Goal: Complete application form: Complete application form

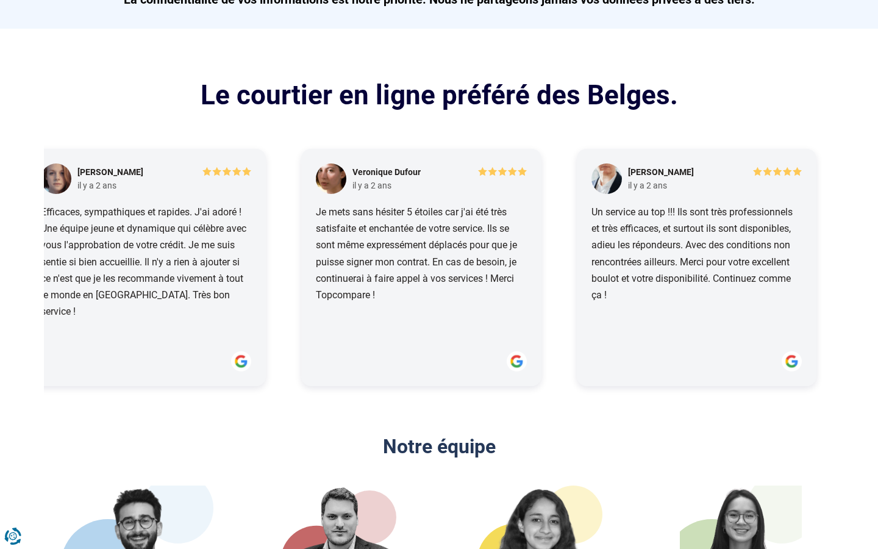
scroll to position [0, 1584]
type input "0"
type input "100 000"
type input "100000"
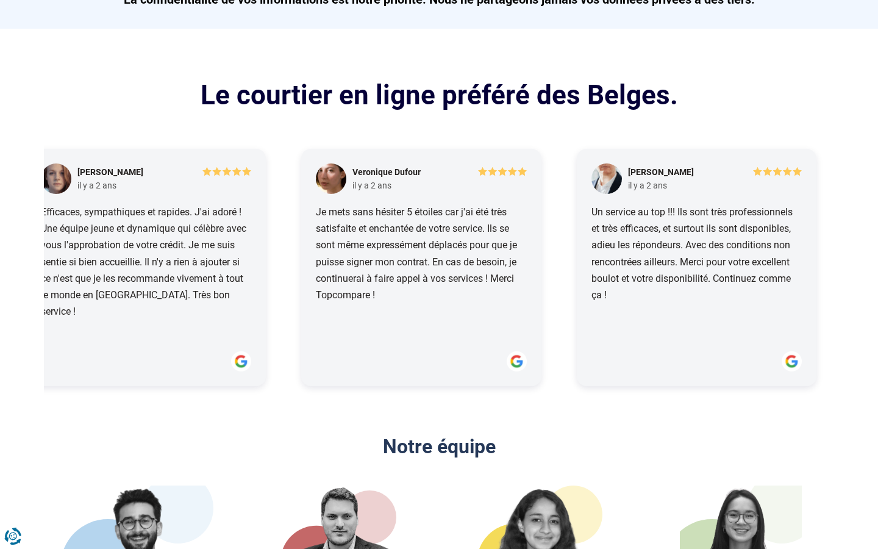
radio input "false"
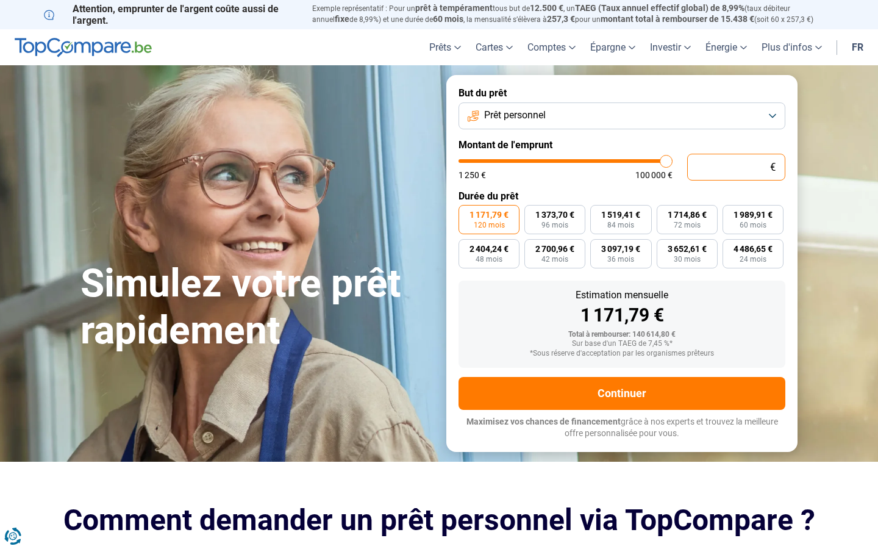
click at [736, 166] on input "text" at bounding box center [736, 167] width 98 height 27
type input "10 001"
type input "10000"
click at [736, 166] on input "10 001" at bounding box center [736, 167] width 98 height 27
type input "0"
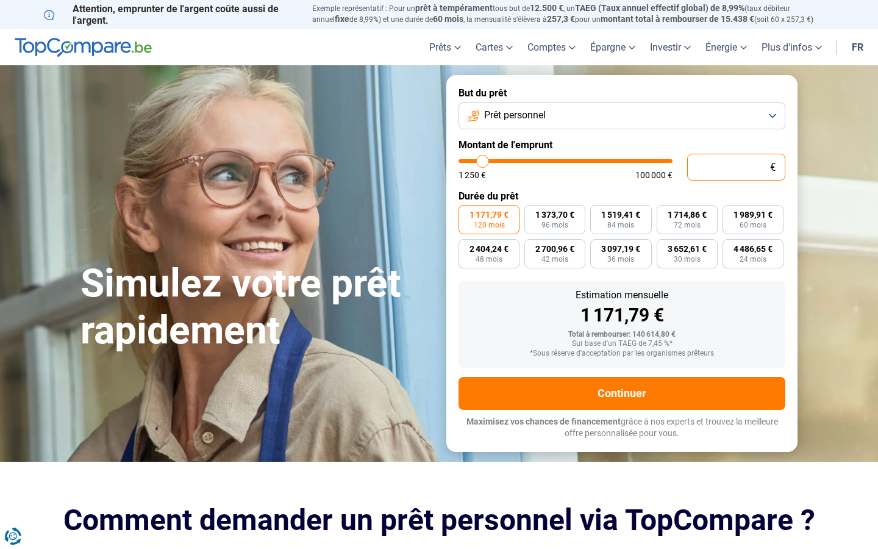
type input "1250"
type input "7 597"
type input "7500"
radio input "true"
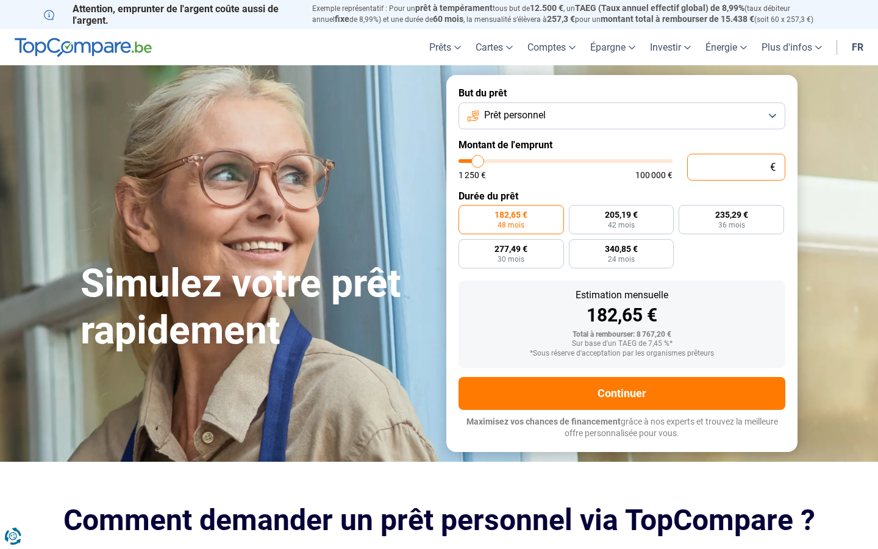
click at [736, 166] on input "text" at bounding box center [736, 167] width 98 height 27
type input "10 001"
type input "10000"
click at [736, 166] on input "10 001" at bounding box center [736, 167] width 98 height 27
type input "0"
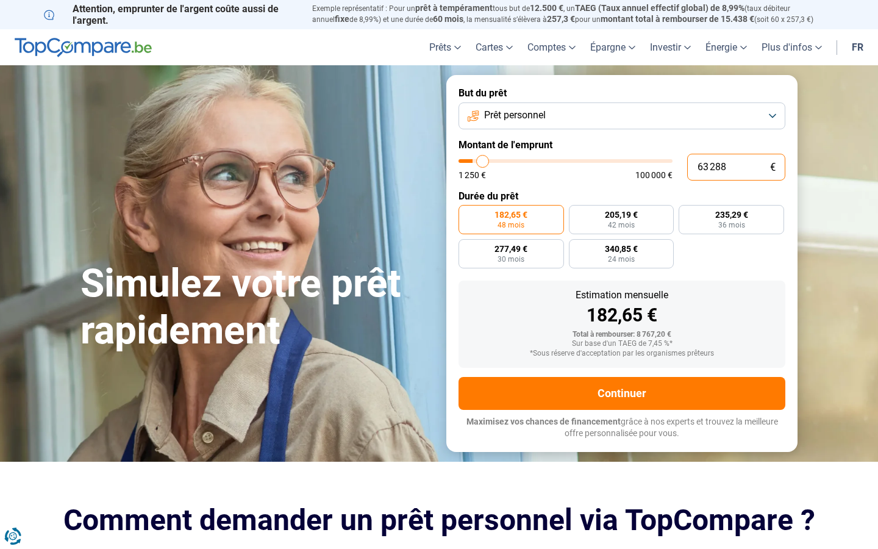
type input "632 882"
type input "100000"
type input "100 000"
type input "100000"
radio input "false"
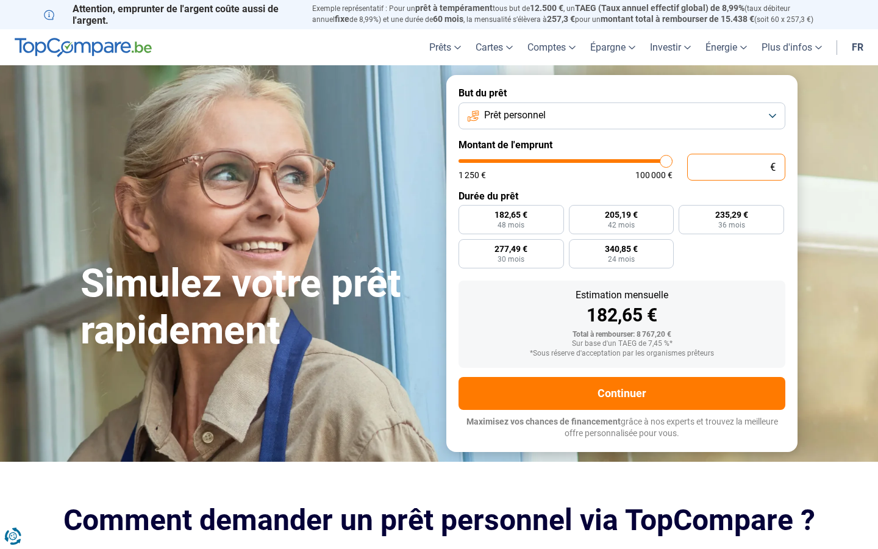
click at [736, 166] on input "text" at bounding box center [736, 167] width 98 height 27
type input "10 001"
type input "10000"
click at [736, 166] on input "10 001" at bounding box center [736, 167] width 98 height 27
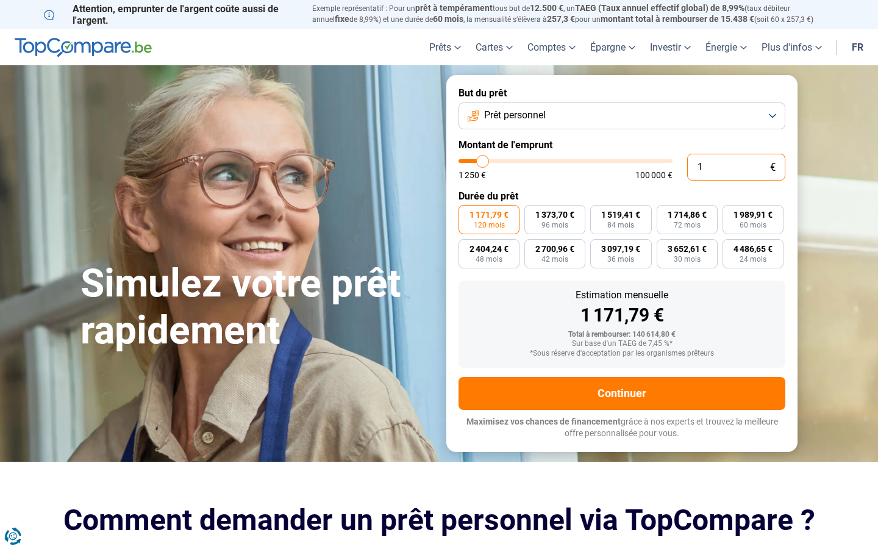
type input "0"
type input "1250"
type input "100 000"
type input "100000"
click at [736, 166] on input "text" at bounding box center [736, 167] width 98 height 27
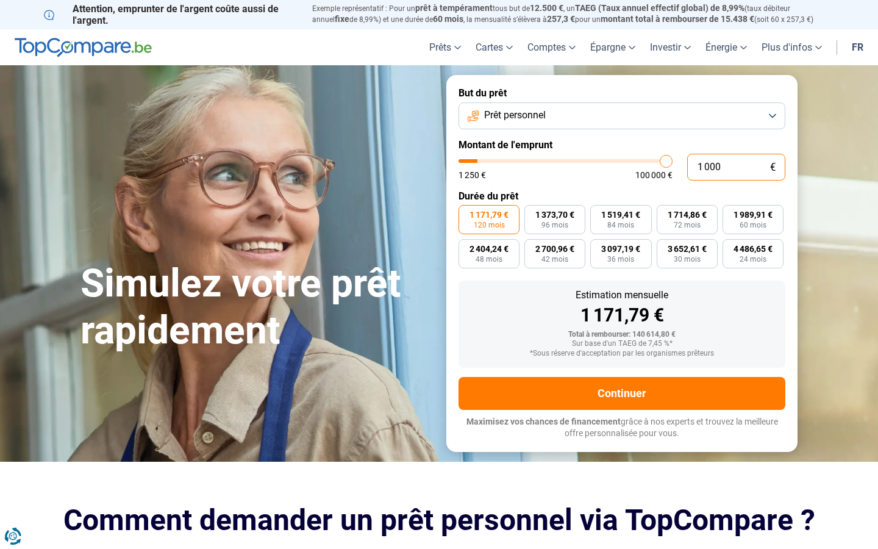
type input "10 001"
type input "10000"
click at [736, 166] on input "10 001" at bounding box center [736, 167] width 98 height 27
type input "0"
type input "1250"
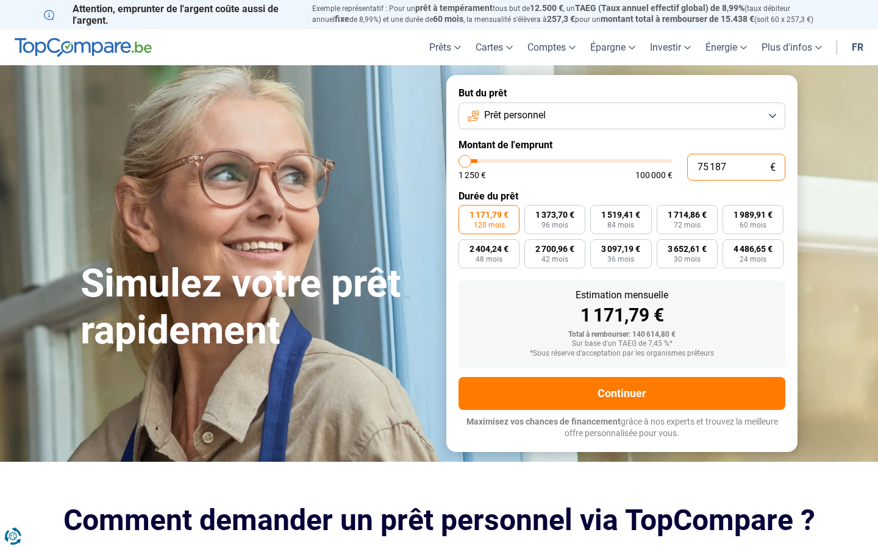
type input "751 873"
type input "100000"
type input "100 000"
type input "100000"
click at [736, 166] on input "text" at bounding box center [736, 167] width 98 height 27
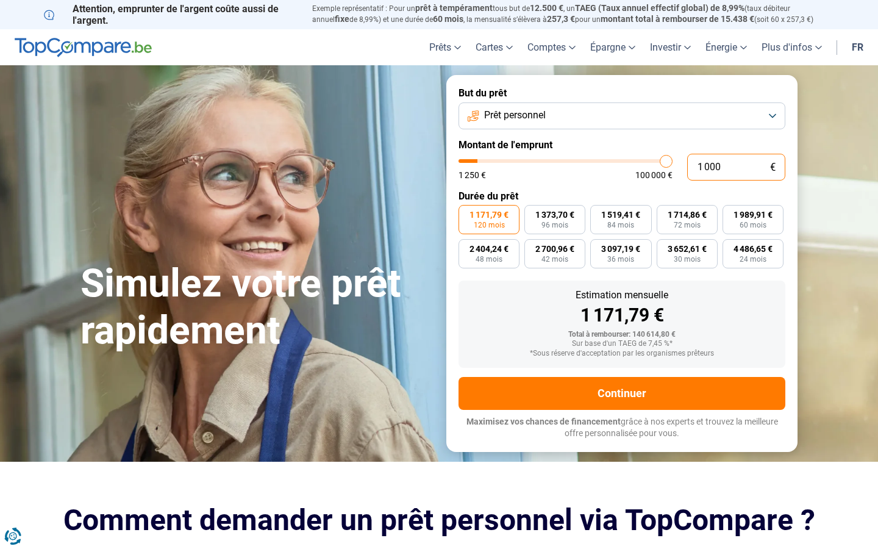
type input "10 001"
type input "10000"
click at [736, 166] on input "10 001" at bounding box center [736, 167] width 98 height 27
type input "0"
type input "100 000"
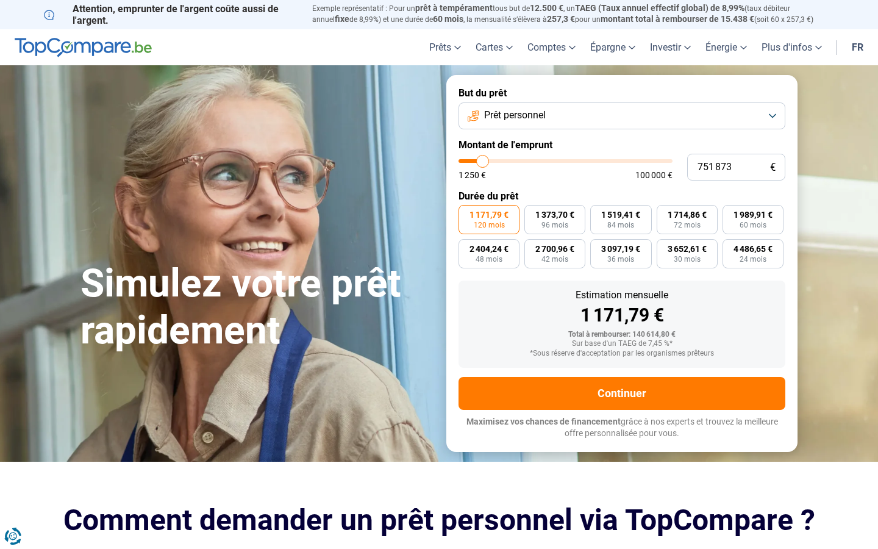
type input "100000"
click at [736, 166] on input "text" at bounding box center [736, 167] width 98 height 27
type input "10 001"
type input "10000"
click at [736, 166] on input "10 001" at bounding box center [736, 167] width 98 height 27
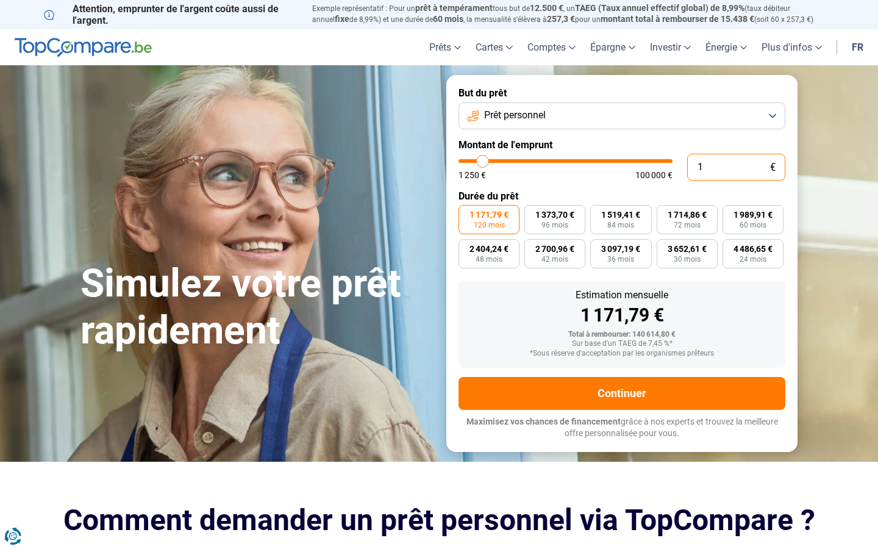
type input "0"
type input "751"
type input "1250"
type input "100 000"
type input "100000"
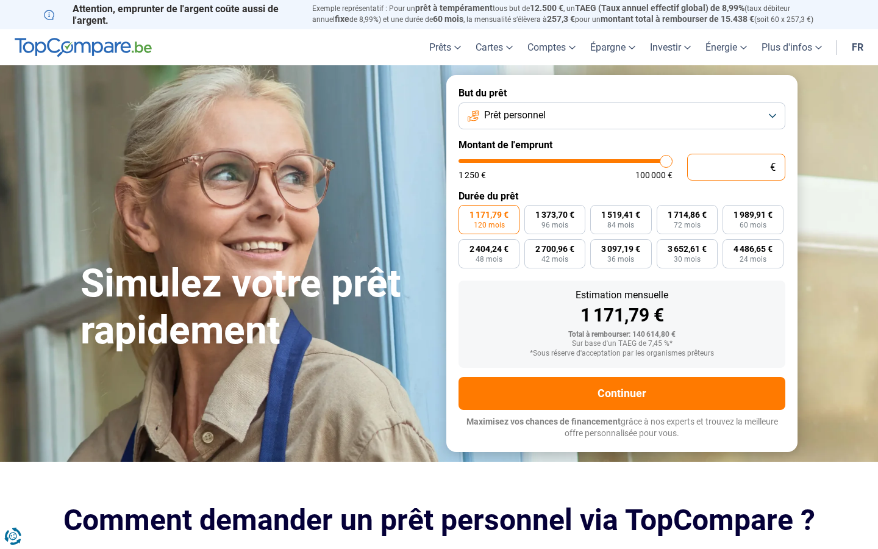
click at [736, 166] on input "text" at bounding box center [736, 167] width 98 height 27
type input "10 001"
type input "10000"
click at [736, 166] on input "10 001" at bounding box center [736, 167] width 98 height 27
type input "0"
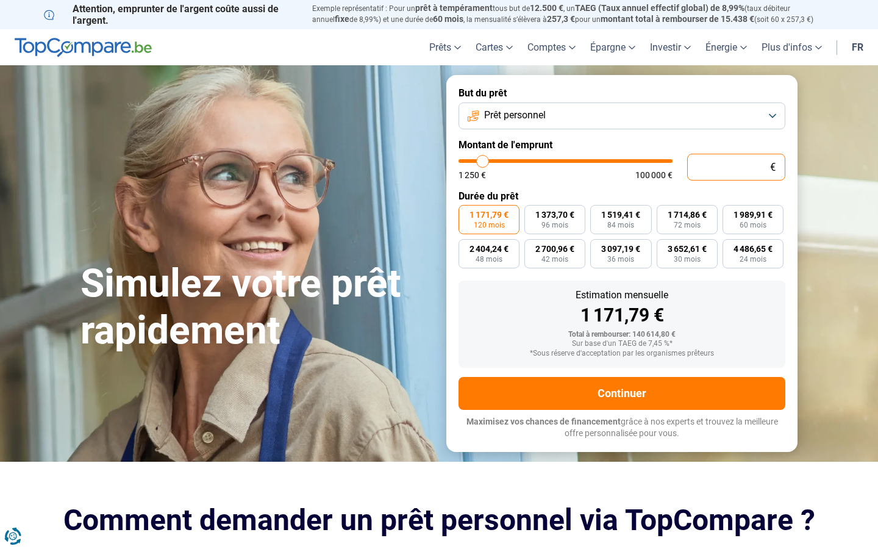
type input "1250"
type input "53"
type input "1250"
type input "100 000"
type input "100000"
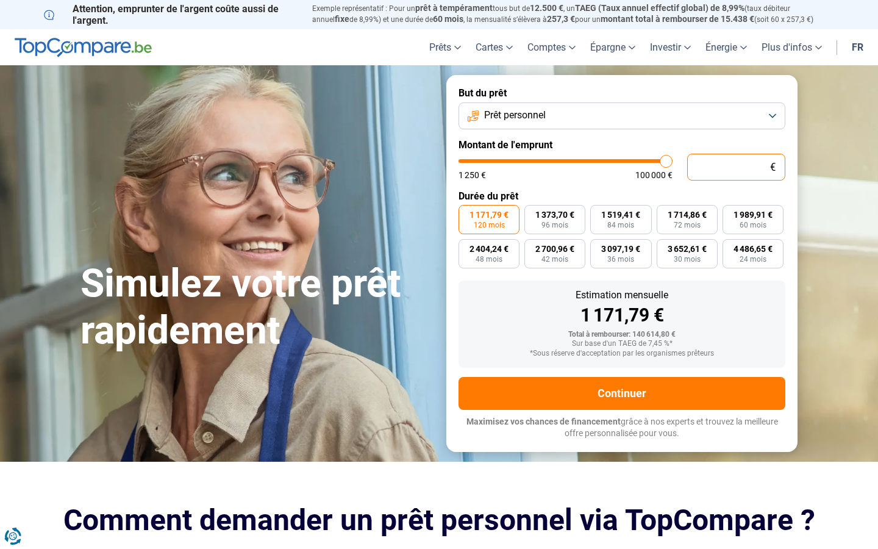
click at [736, 166] on input "text" at bounding box center [736, 167] width 98 height 27
type input "1 000"
type input "1250"
type input "10 001"
type input "10000"
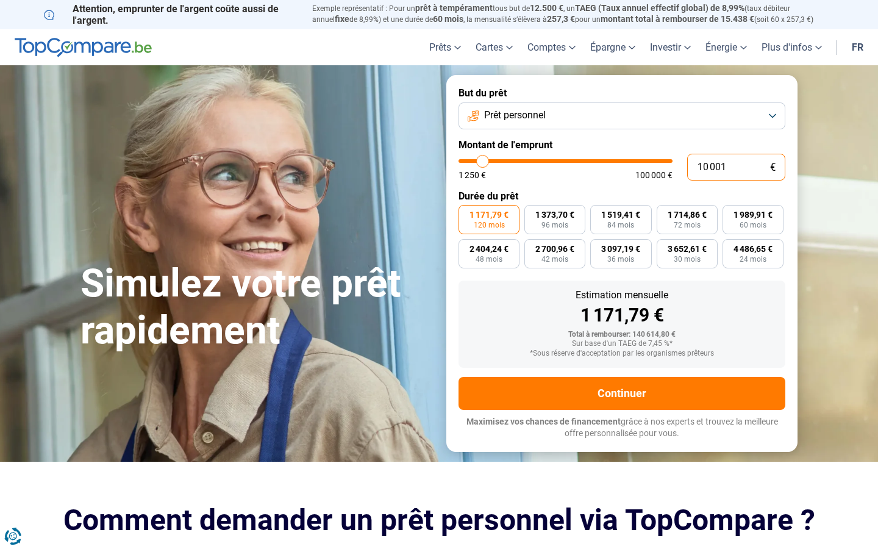
click at [736, 166] on input "10 001" at bounding box center [736, 167] width 98 height 27
type input "1 000"
type input "1250"
type input "0"
type input "1250"
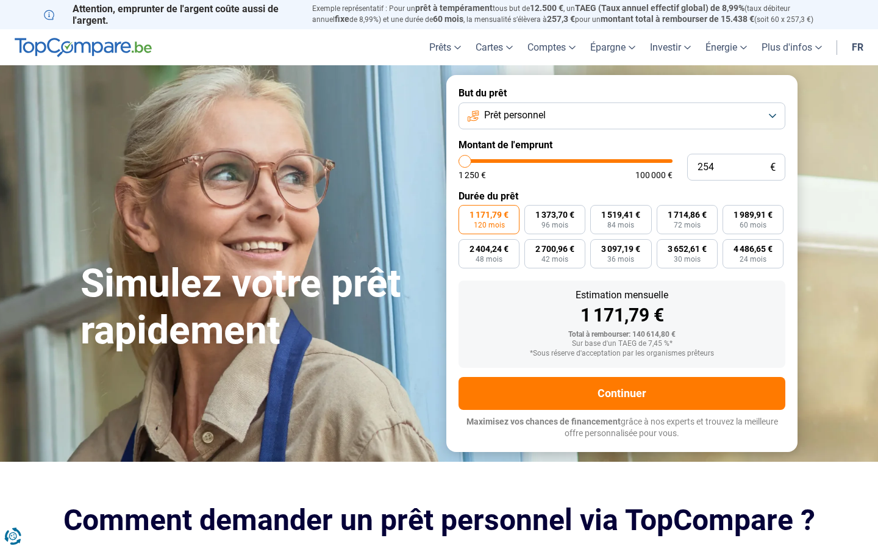
type input "1 250"
type input "1250"
radio input "true"
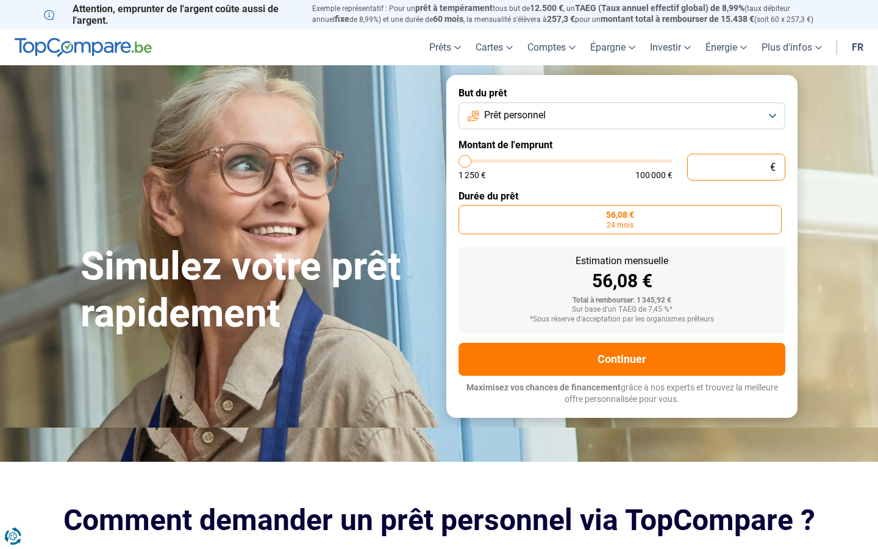
click at [736, 166] on input "text" at bounding box center [736, 167] width 98 height 27
type input "10 001"
type input "10000"
click at [736, 166] on input "10 001" at bounding box center [736, 167] width 98 height 27
type input "0"
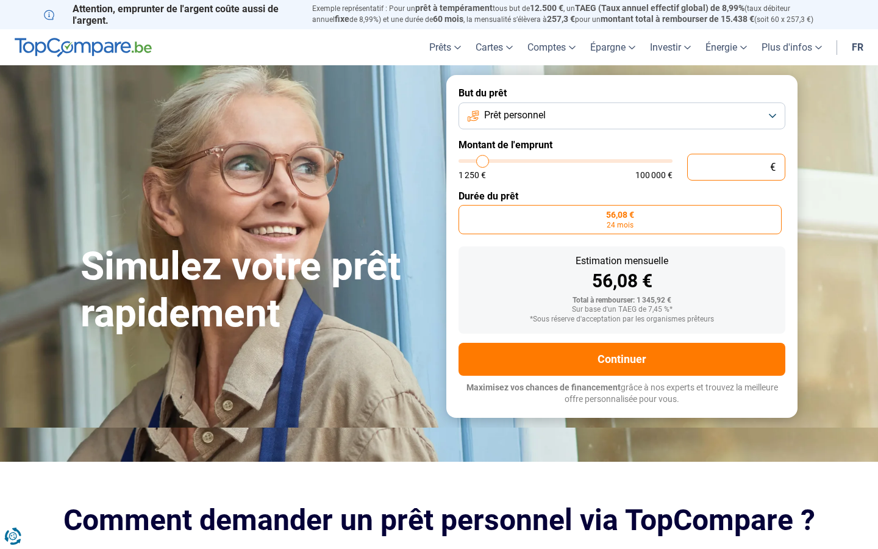
type input "9"
type input "1250"
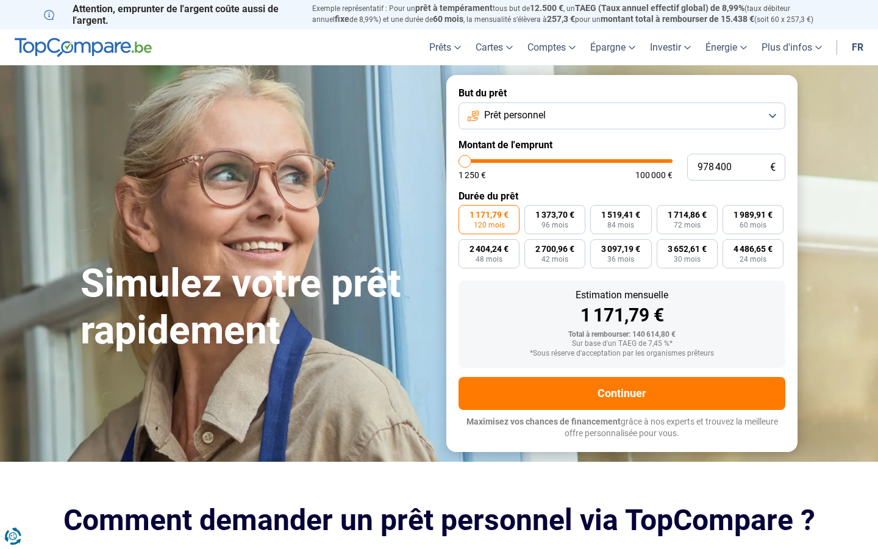
type input "100 000"
type input "100000"
click at [736, 166] on input "text" at bounding box center [736, 167] width 98 height 27
type input "10"
type input "1250"
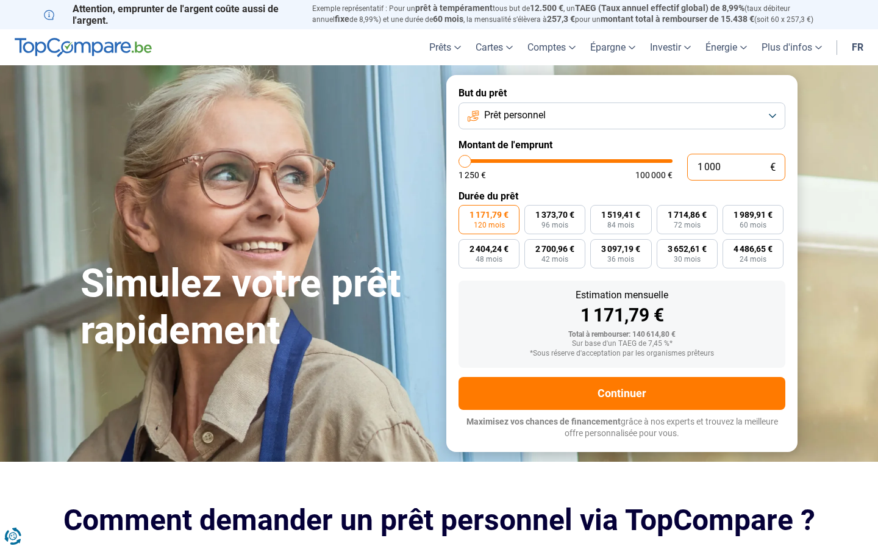
type input "10 001"
type input "10000"
click at [736, 166] on input "10 001" at bounding box center [736, 167] width 98 height 27
type input "0"
type input "1250"
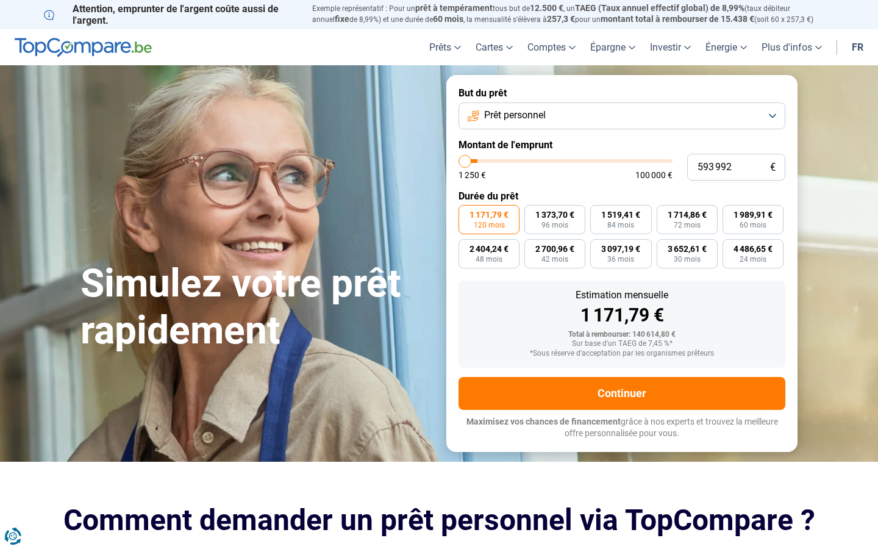
type input "100 000"
type input "100000"
click at [736, 166] on input "text" at bounding box center [736, 167] width 98 height 27
type input "10 001"
type input "10000"
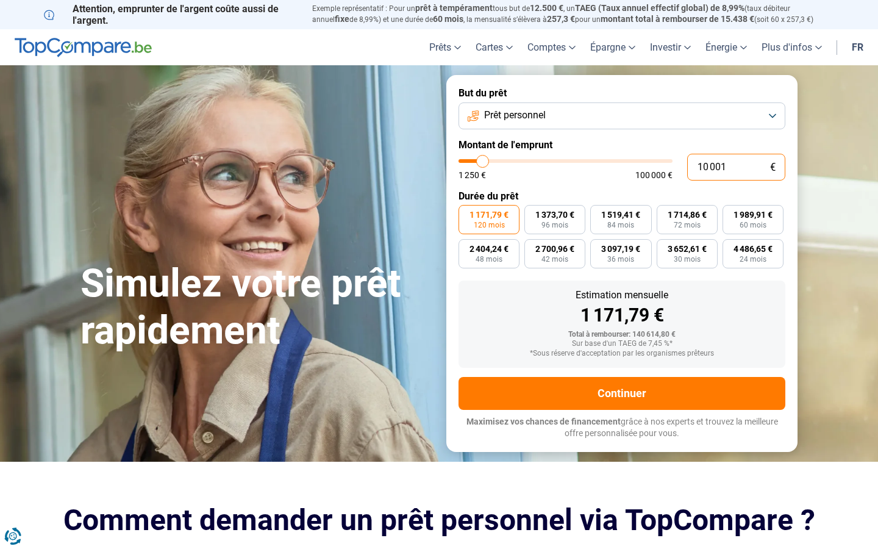
click at [736, 166] on input "10 001" at bounding box center [736, 167] width 98 height 27
type input "10"
type input "1250"
type input "0"
type input "1250"
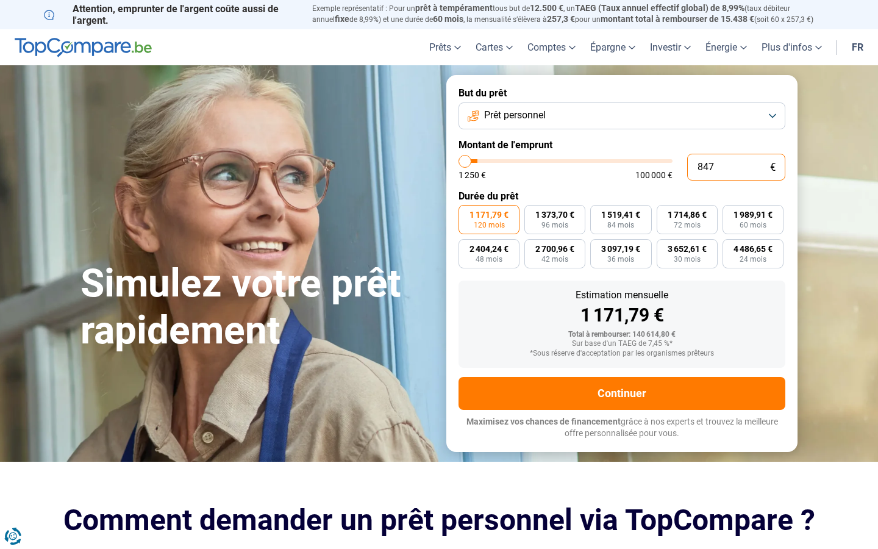
type input "8 475"
type input "8500"
type input "847 572"
type input "100000"
type input "100 000"
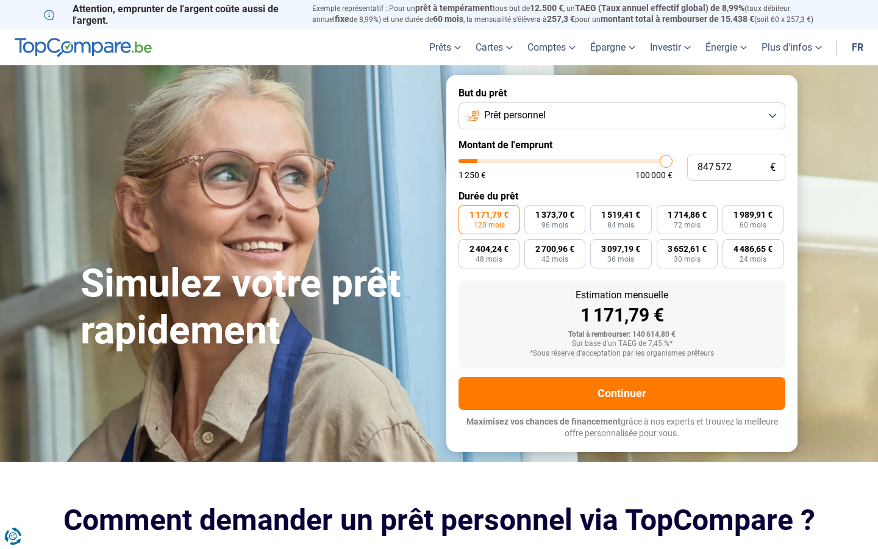
type input "100000"
click at [736, 166] on input "text" at bounding box center [736, 167] width 98 height 27
type input "10 001"
type input "10000"
click at [736, 166] on input "10 001" at bounding box center [736, 167] width 98 height 27
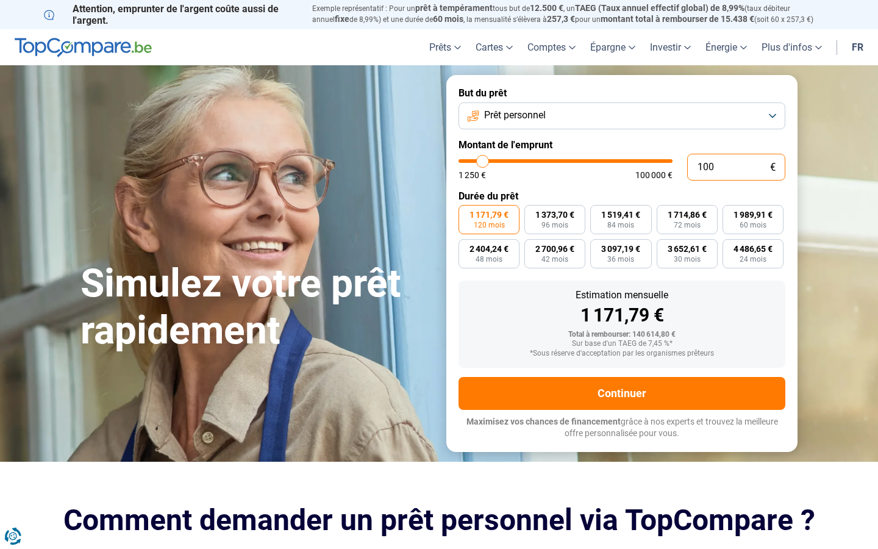
type input "10"
type input "1250"
type input "0"
type input "100 000"
type input "100000"
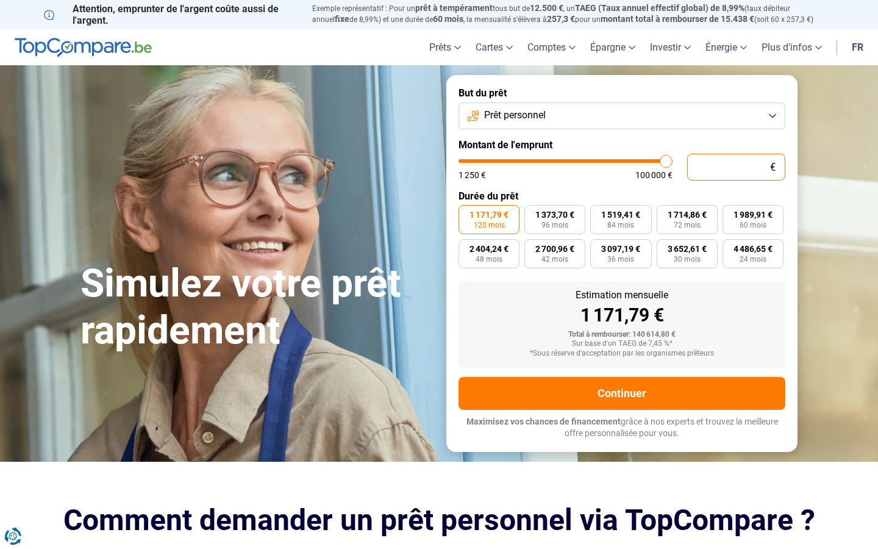
click at [736, 166] on input "text" at bounding box center [736, 167] width 98 height 27
type input "10 001"
type input "10000"
click at [736, 166] on input "10 001" at bounding box center [736, 167] width 98 height 27
type input "0"
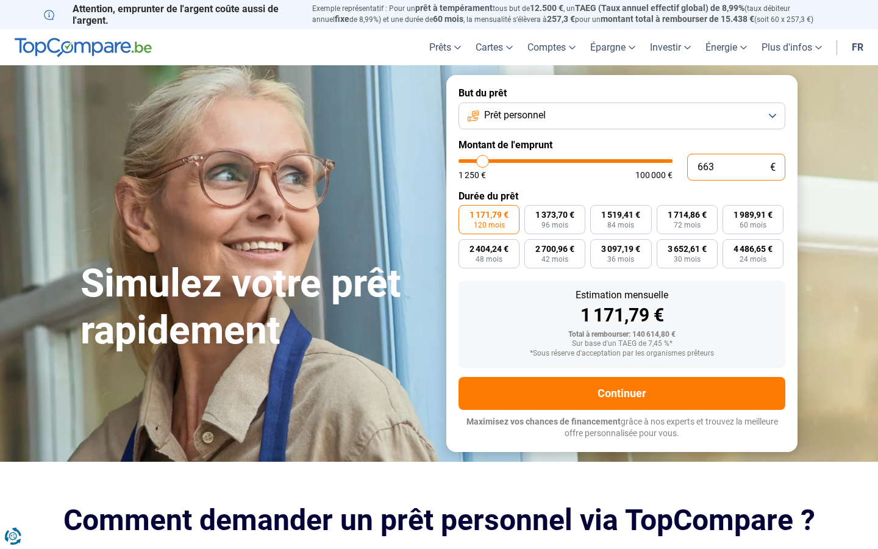
type input "6 638"
type input "6750"
type input "66 383"
type input "66500"
click at [736, 166] on input "text" at bounding box center [736, 167] width 98 height 27
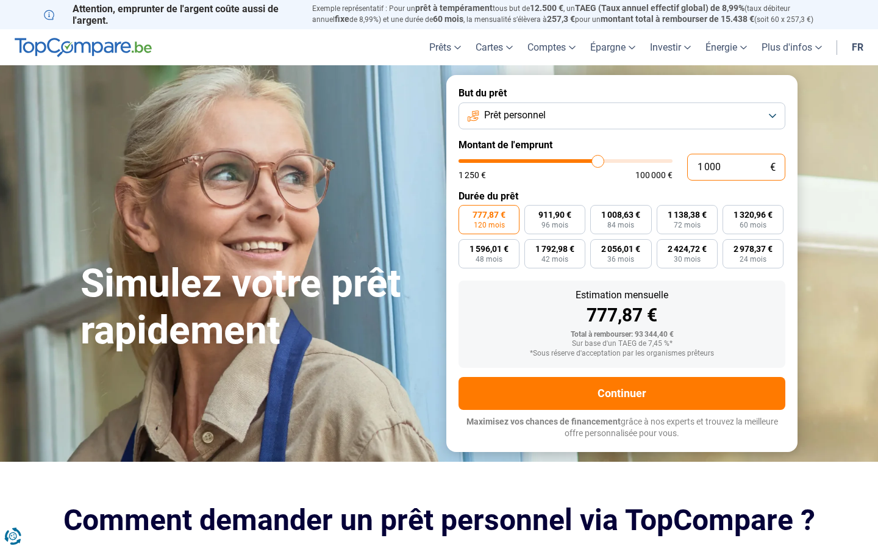
type input "10 001"
type input "10000"
click at [736, 166] on input "10 001" at bounding box center [736, 167] width 98 height 27
type input "10"
type input "1250"
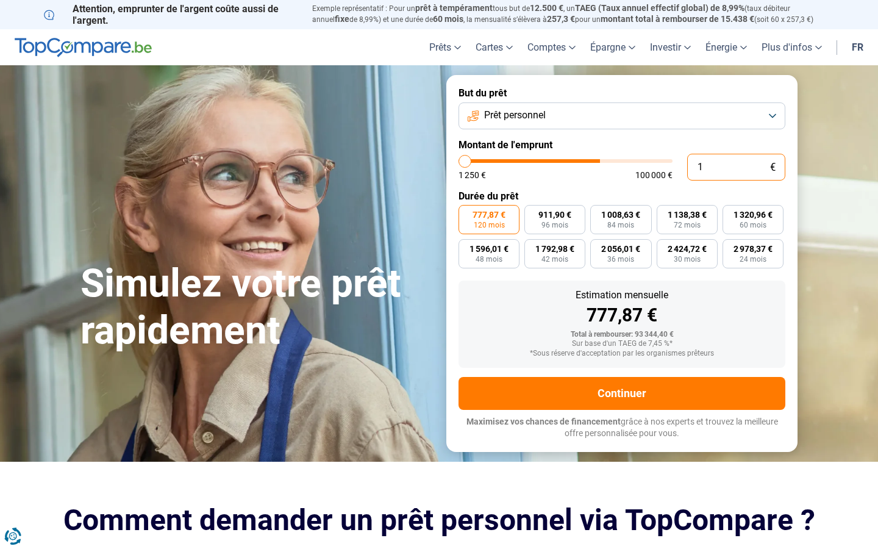
type input "0"
type input "100 000"
type input "100000"
click at [736, 166] on input "text" at bounding box center [736, 167] width 98 height 27
type input "10 001"
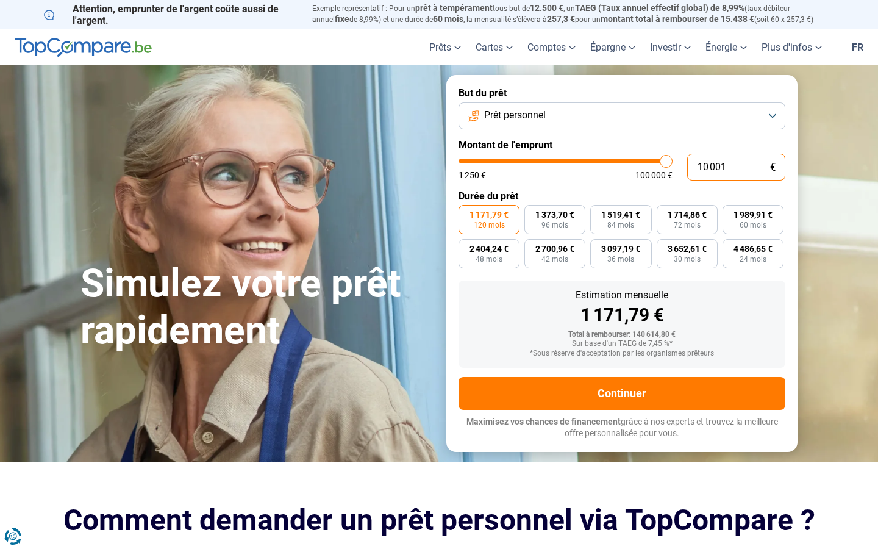
type input "10000"
click at [736, 166] on input "10 001" at bounding box center [736, 167] width 98 height 27
type input "0"
type input "1250"
type input "1 250"
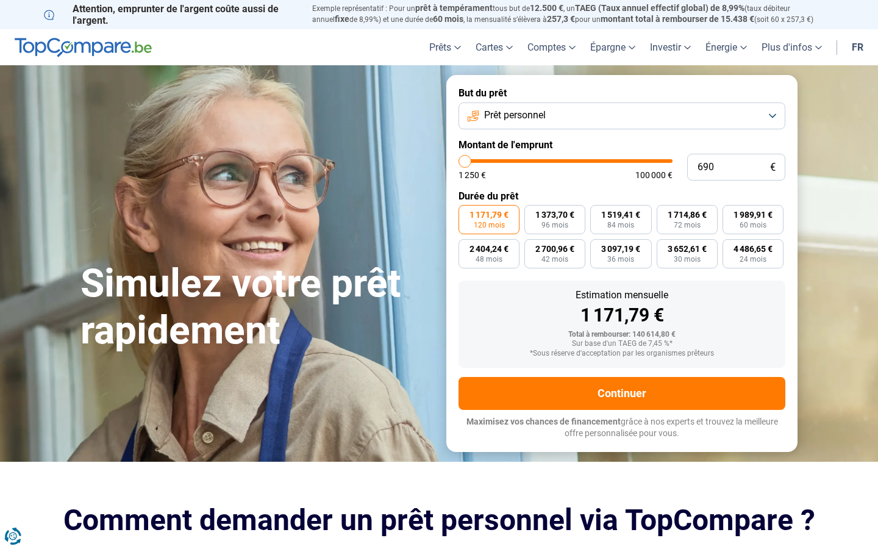
type input "1250"
radio input "true"
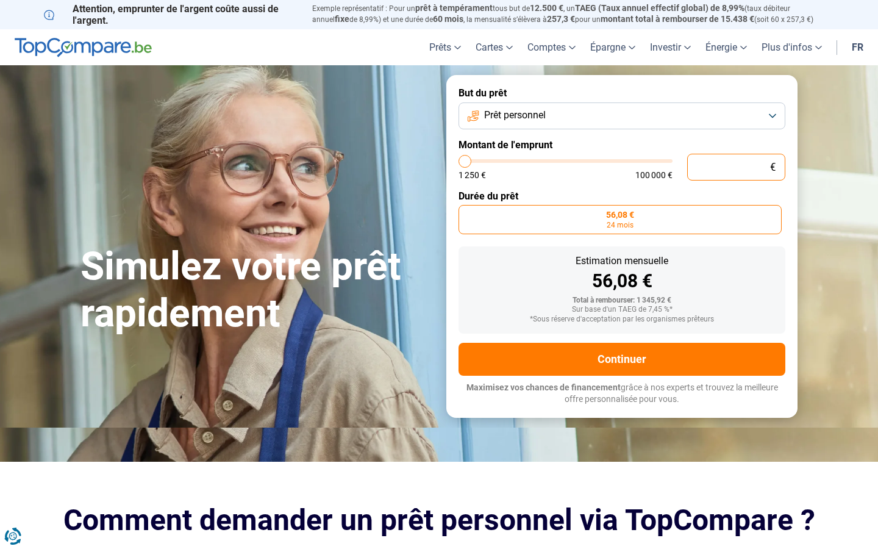
click at [736, 166] on input "text" at bounding box center [736, 167] width 98 height 27
type input "10 001"
type input "10000"
click at [736, 166] on input "10 001" at bounding box center [736, 167] width 98 height 27
type input "0"
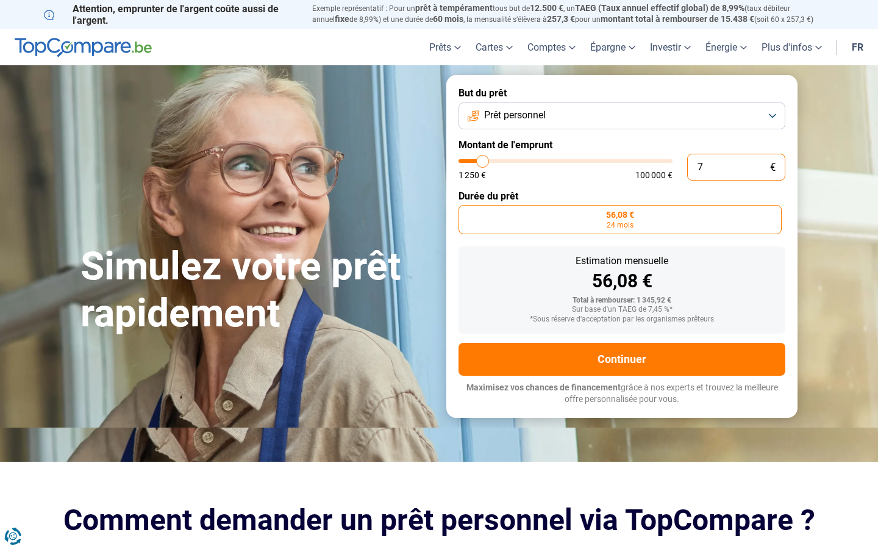
type input "75"
type input "1250"
type input "100 000"
type input "100000"
radio input "false"
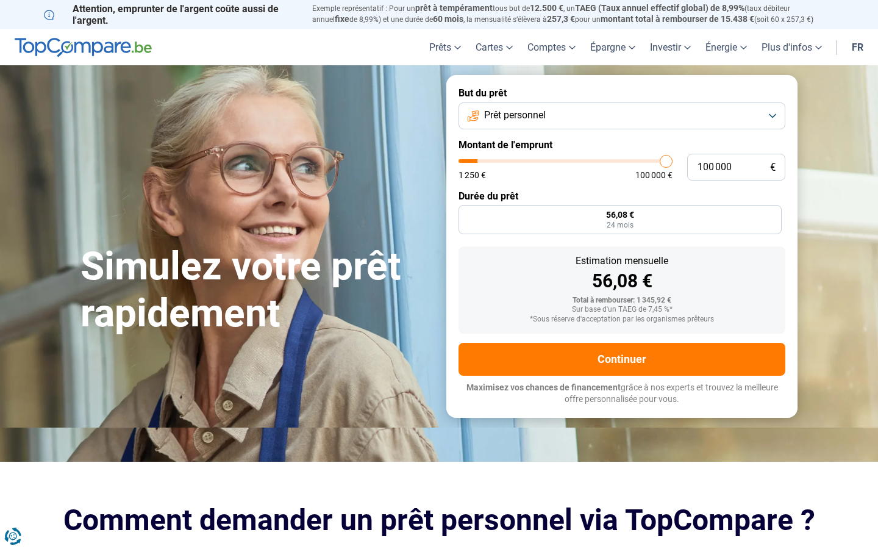
type input "50500"
click at [565, 161] on input "range" at bounding box center [565, 161] width 214 height 4
type input "50 500"
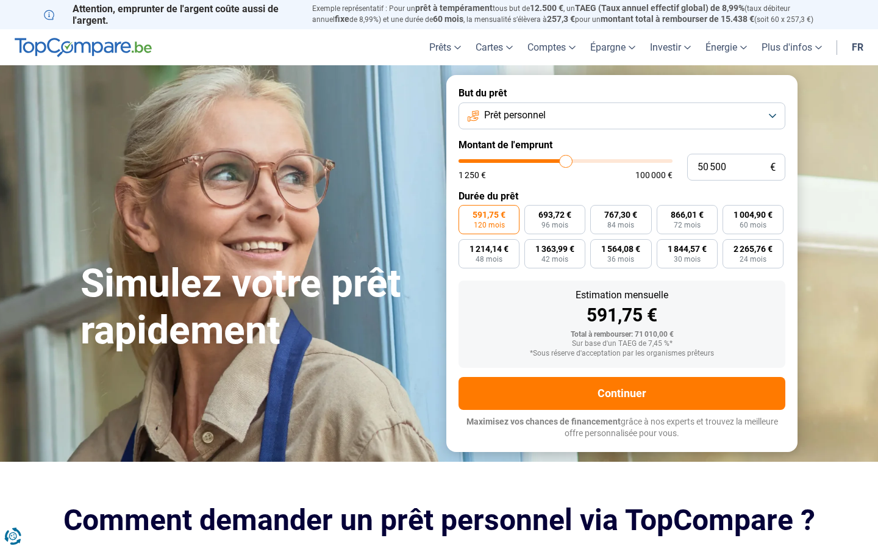
type input "50750"
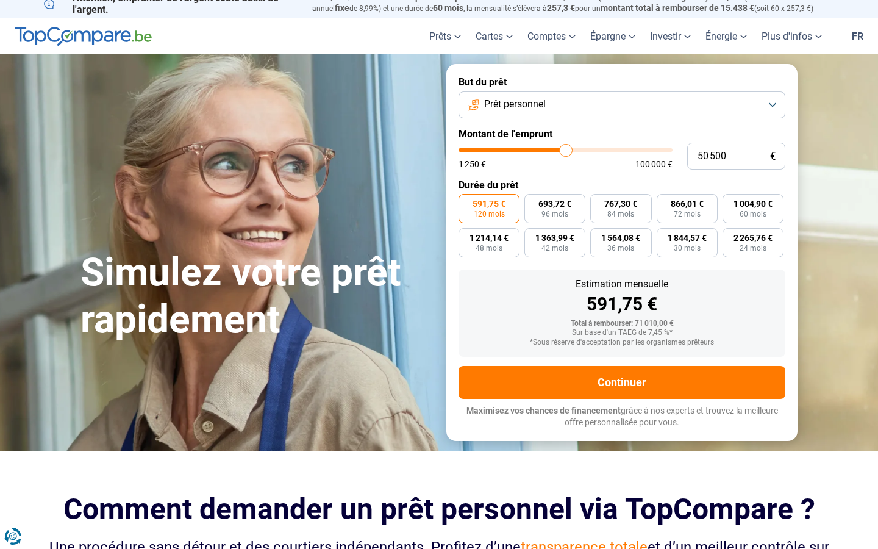
scroll to position [119, 0]
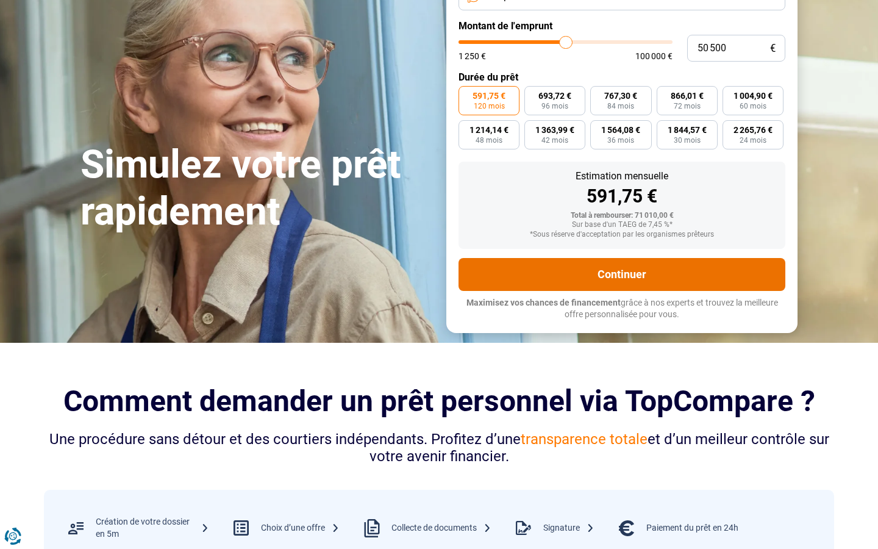
click at [622, 274] on button "Continuer" at bounding box center [621, 274] width 327 height 33
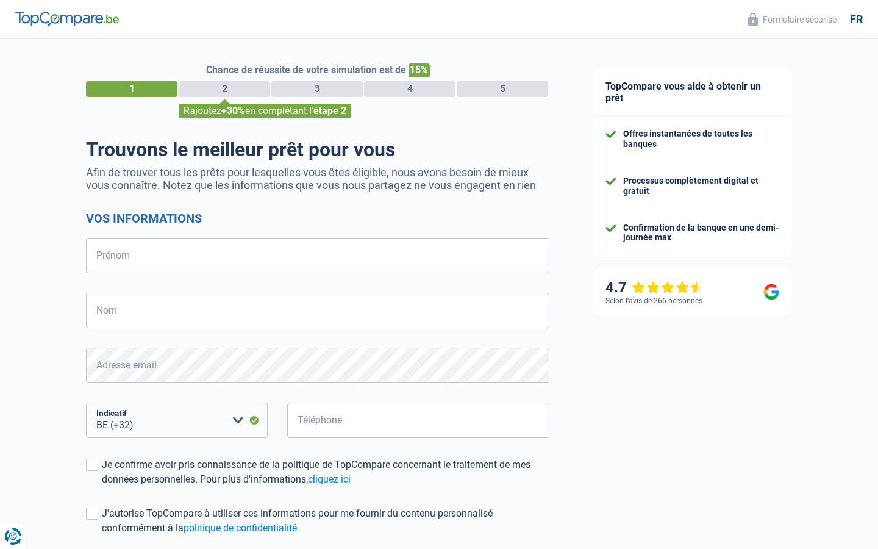
scroll to position [109, 0]
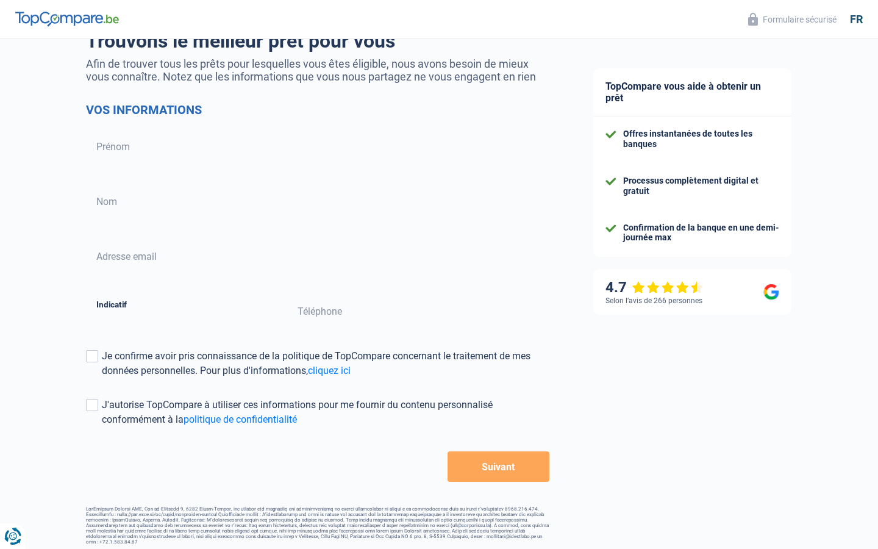
select select "352"
select select "32"
click at [318, 147] on input "Prénom" at bounding box center [317, 146] width 463 height 35
type input "Tom Ven"
click at [318, 147] on input "Prénom" at bounding box center [317, 146] width 463 height 35
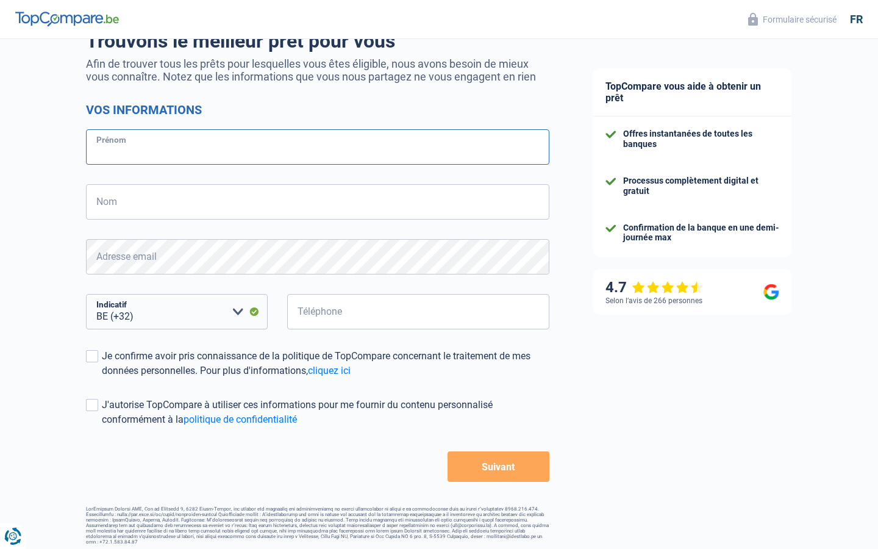
click at [318, 147] on input "Prénom" at bounding box center [317, 146] width 463 height 35
type input "Niels"
click at [318, 147] on input "Prénom" at bounding box center [317, 146] width 463 height 35
type input "Internal"
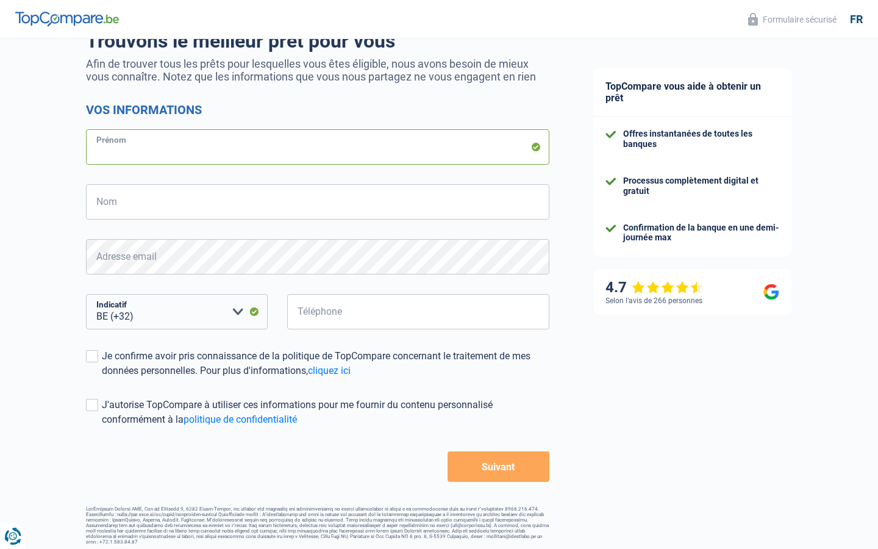
click at [318, 147] on input "Prénom" at bounding box center [317, 146] width 463 height 35
click at [318, 202] on input "Nom" at bounding box center [317, 201] width 463 height 35
type input "Niels Ven"
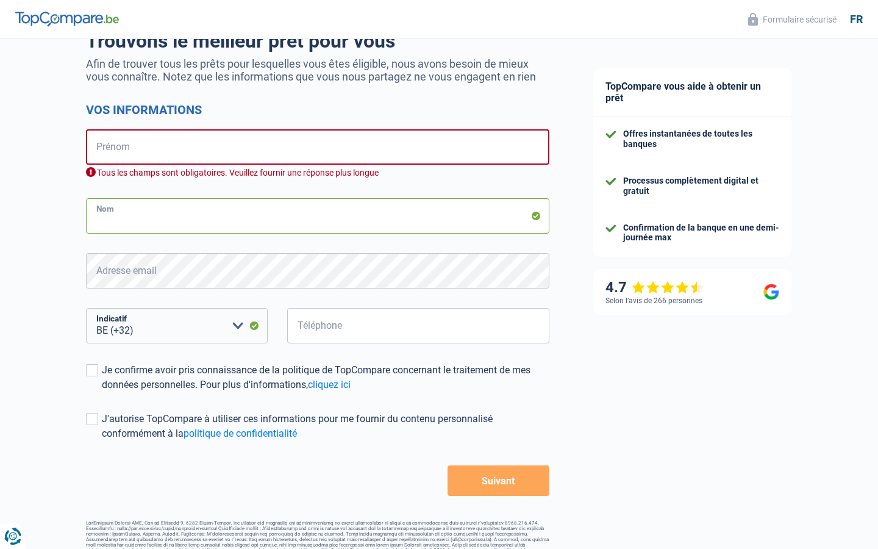
click at [318, 216] on input "Nom" at bounding box center [317, 215] width 463 height 35
type input "Ven"
click at [318, 216] on input "Nom" at bounding box center [317, 215] width 463 height 35
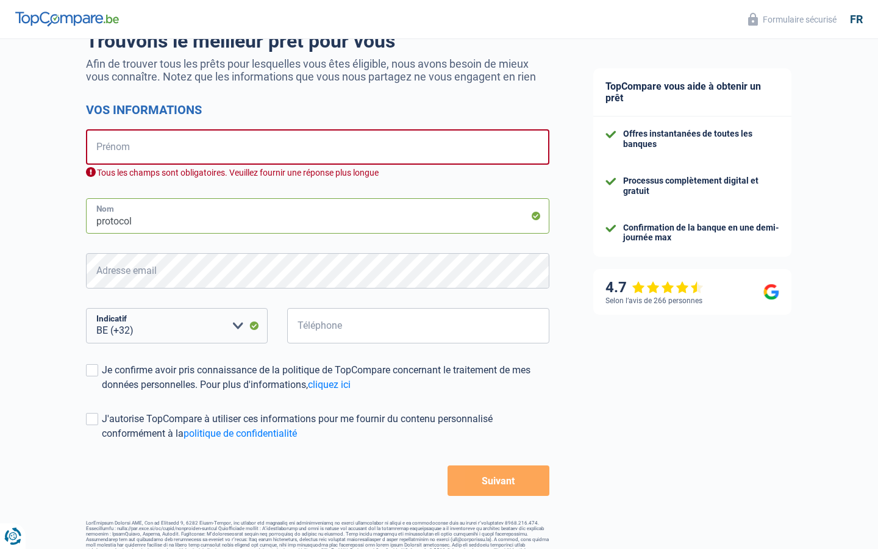
type input "protocol"
click at [318, 216] on input "Nom" at bounding box center [317, 215] width 463 height 35
click at [418, 326] on input "Téléphone" at bounding box center [418, 325] width 262 height 35
type input "930333"
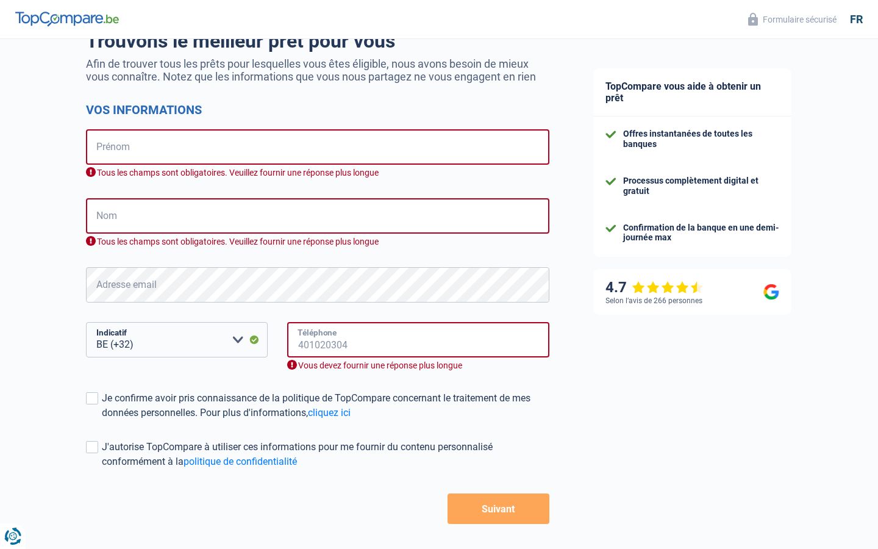
click at [418, 340] on input "Téléphone" at bounding box center [418, 339] width 262 height 35
type input "6473"
click at [418, 340] on input "Téléphone" at bounding box center [418, 339] width 262 height 35
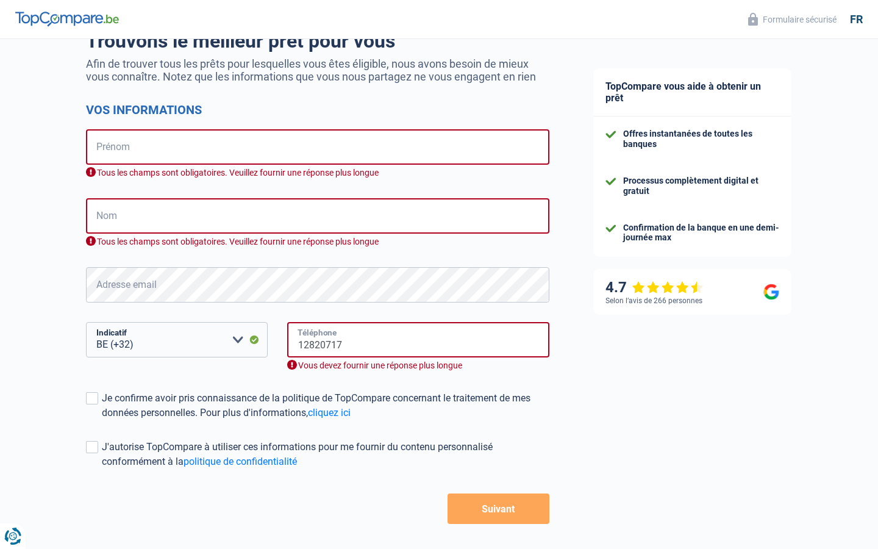
type input "12820717"
click at [418, 340] on input "Téléphone" at bounding box center [418, 339] width 262 height 35
type input "751873879"
click at [418, 340] on input "Téléphone" at bounding box center [418, 339] width 262 height 35
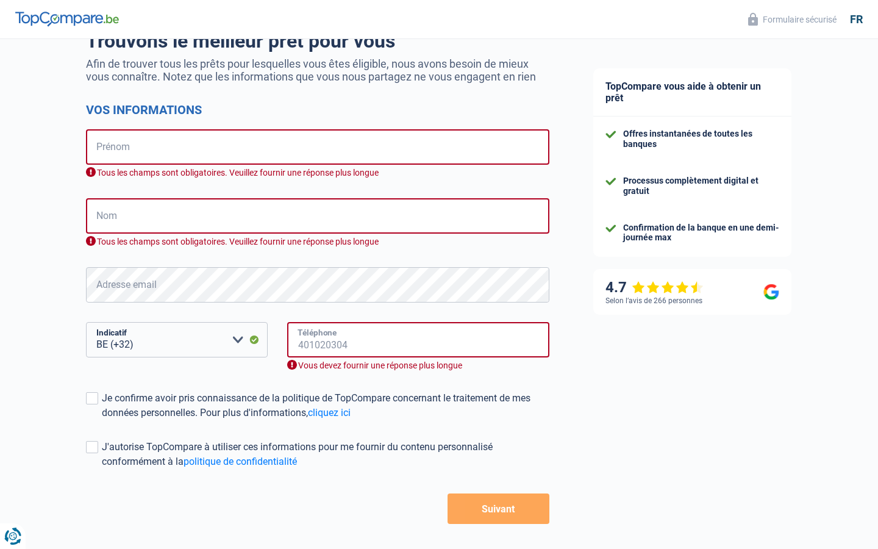
click at [418, 340] on input "Téléphone" at bounding box center [418, 339] width 262 height 35
type input "751873879"
click at [418, 340] on input "Téléphone" at bounding box center [418, 339] width 262 height 35
type input "751873879"
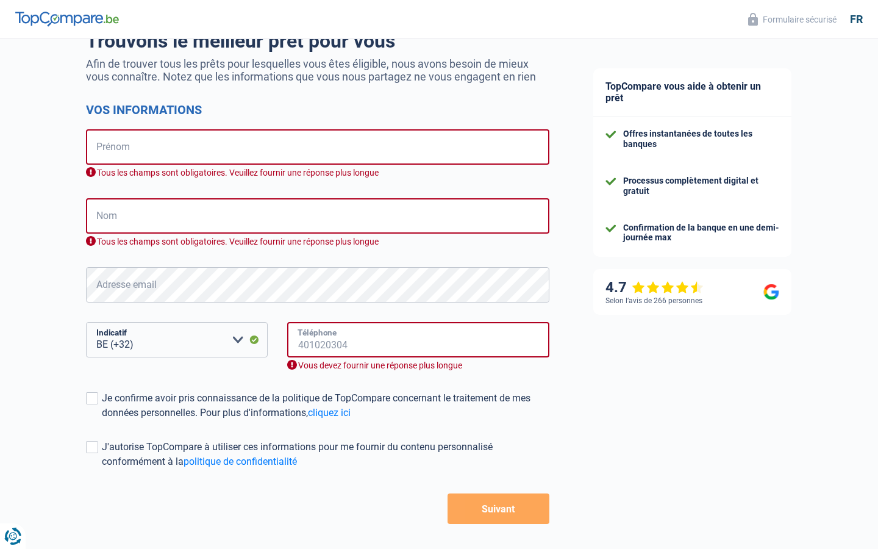
click at [418, 340] on input "Téléphone" at bounding box center [418, 339] width 262 height 35
type input "751873879"
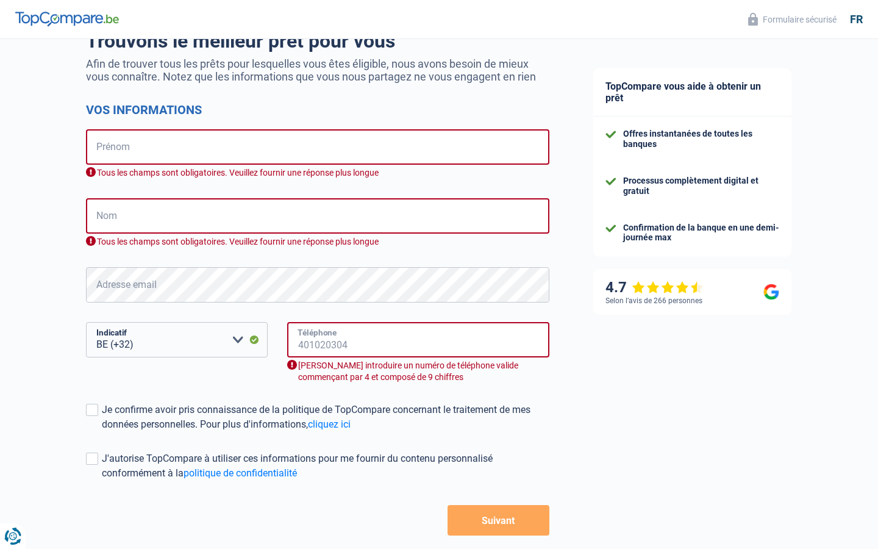
click at [418, 340] on input "Téléphone" at bounding box center [418, 339] width 262 height 35
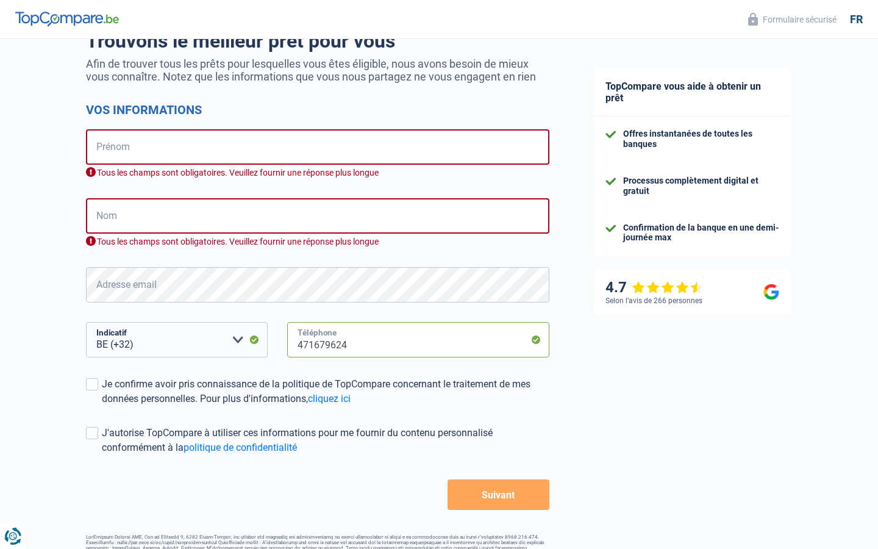
type input "471679624"
click at [418, 340] on input "Téléphone" at bounding box center [418, 339] width 262 height 35
type input "254"
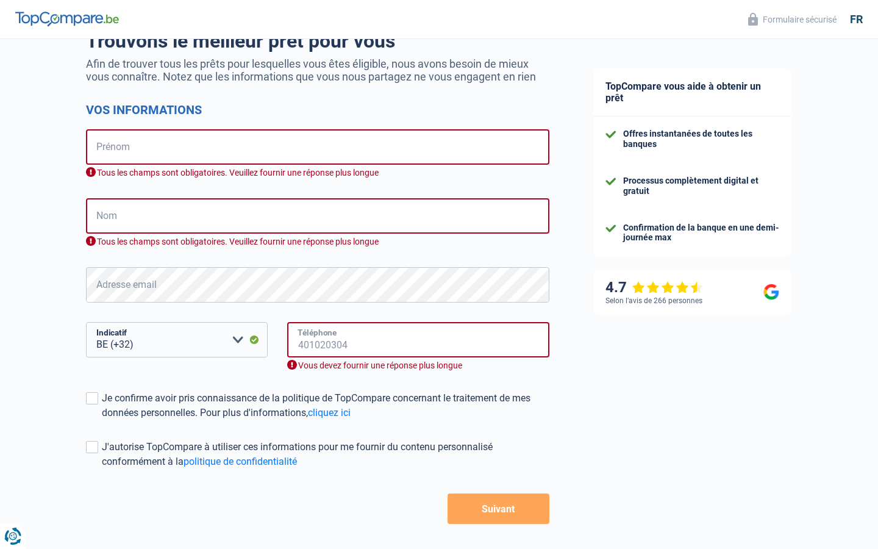
click at [418, 340] on input "Téléphone" at bounding box center [418, 339] width 262 height 35
type input "978400923"
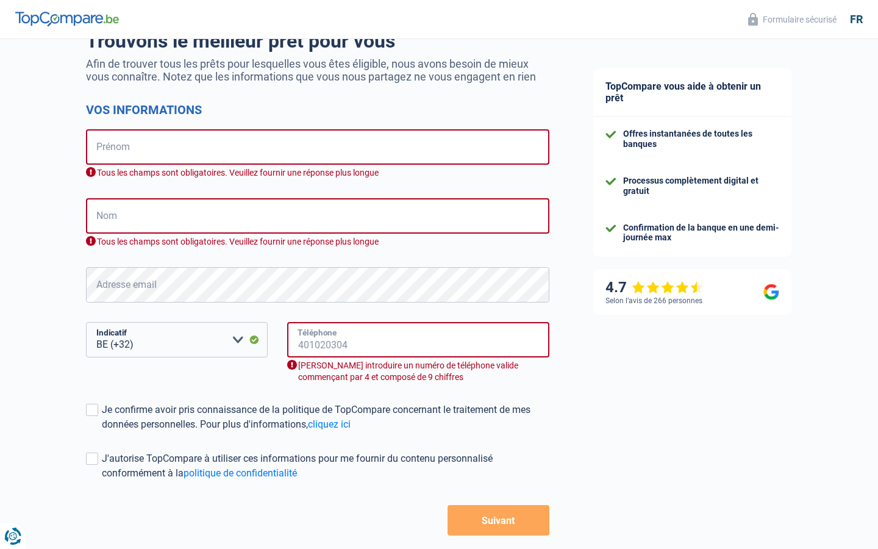
click at [418, 340] on input "Téléphone" at bounding box center [418, 339] width 262 height 35
type input "593992148"
click at [418, 340] on input "Téléphone" at bounding box center [418, 339] width 262 height 35
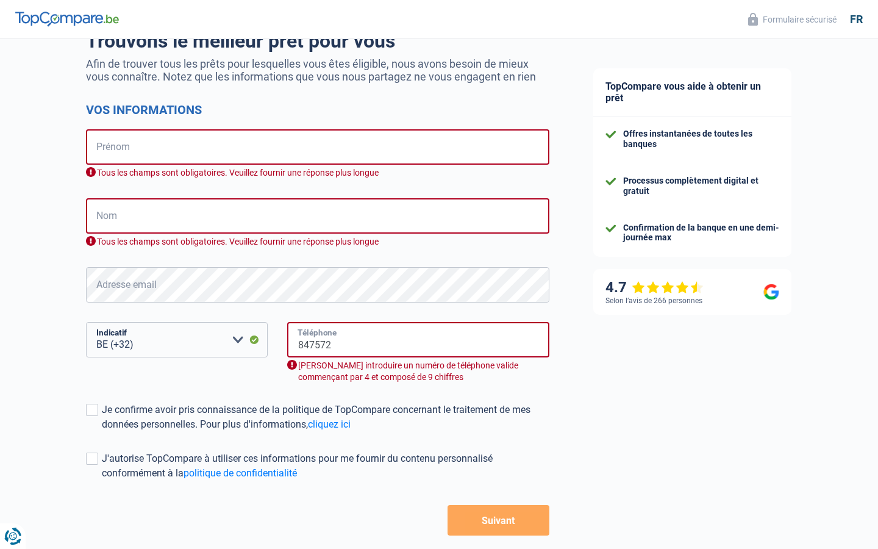
type input "847572"
click at [418, 340] on input "Téléphone" at bounding box center [418, 339] width 262 height 35
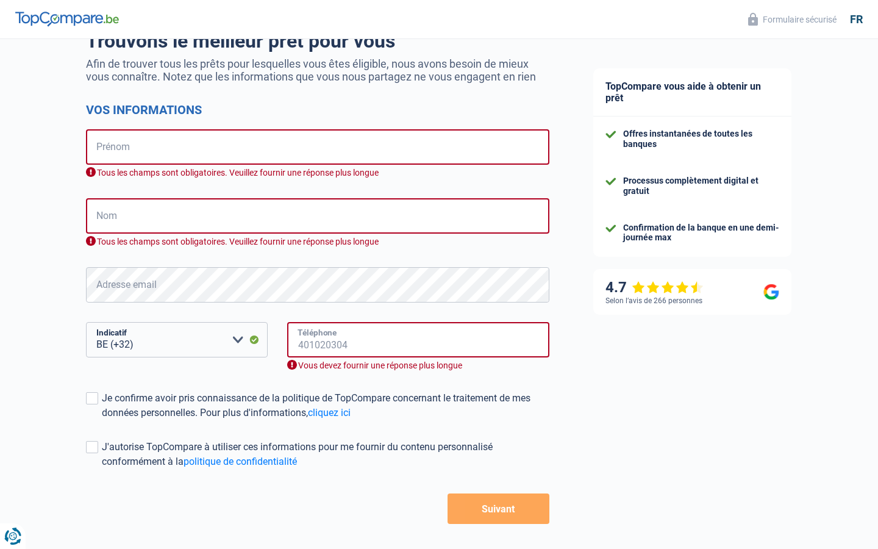
click at [418, 340] on input "Téléphone" at bounding box center [418, 339] width 262 height 35
type input "78181762"
click at [418, 340] on input "Téléphone" at bounding box center [418, 339] width 262 height 35
type input "46801"
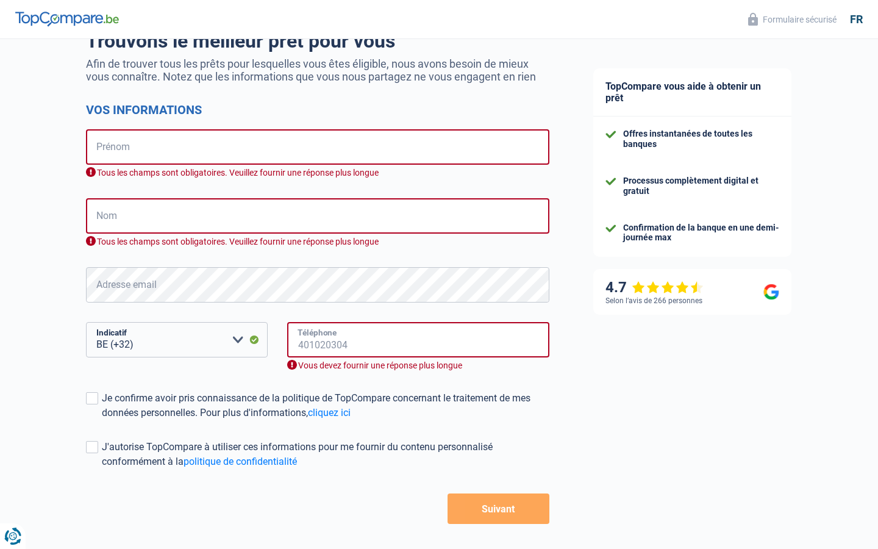
click at [418, 340] on input "Téléphone" at bounding box center [418, 339] width 262 height 35
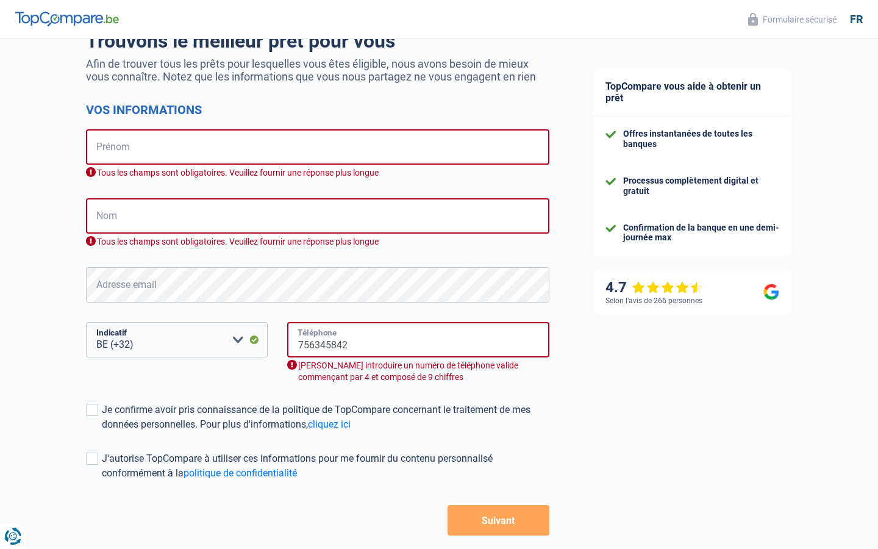
type input "756345842"
click at [418, 340] on input "Téléphone" at bounding box center [418, 339] width 262 height 35
type input "2616"
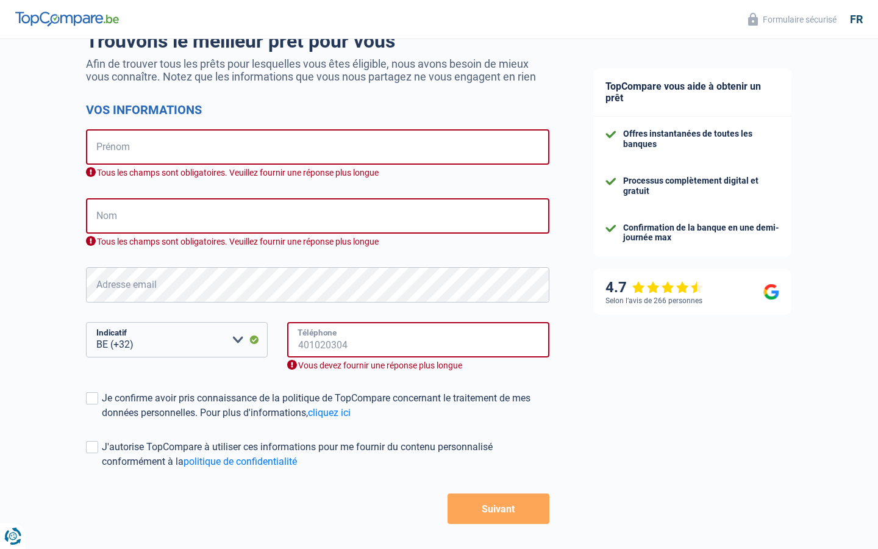
click at [418, 340] on input "Téléphone" at bounding box center [418, 339] width 262 height 35
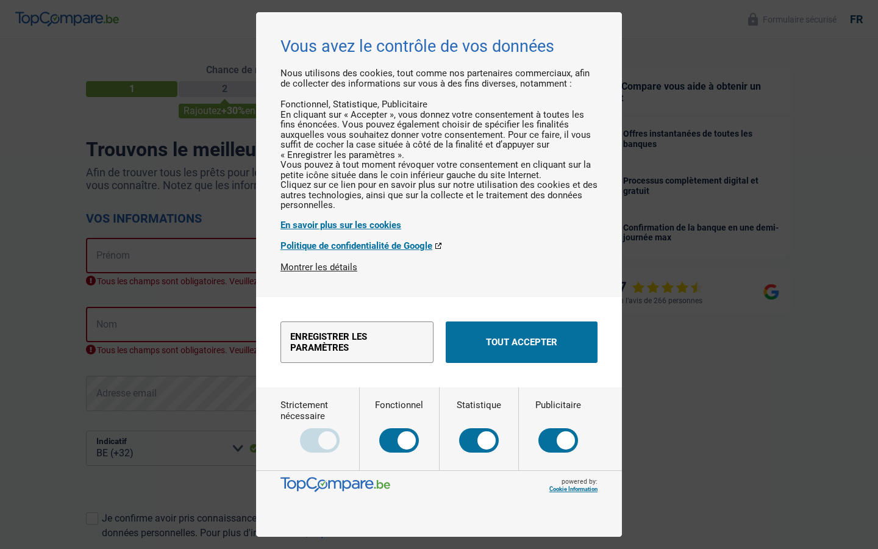
scroll to position [162, 0]
